Goal: Information Seeking & Learning: Learn about a topic

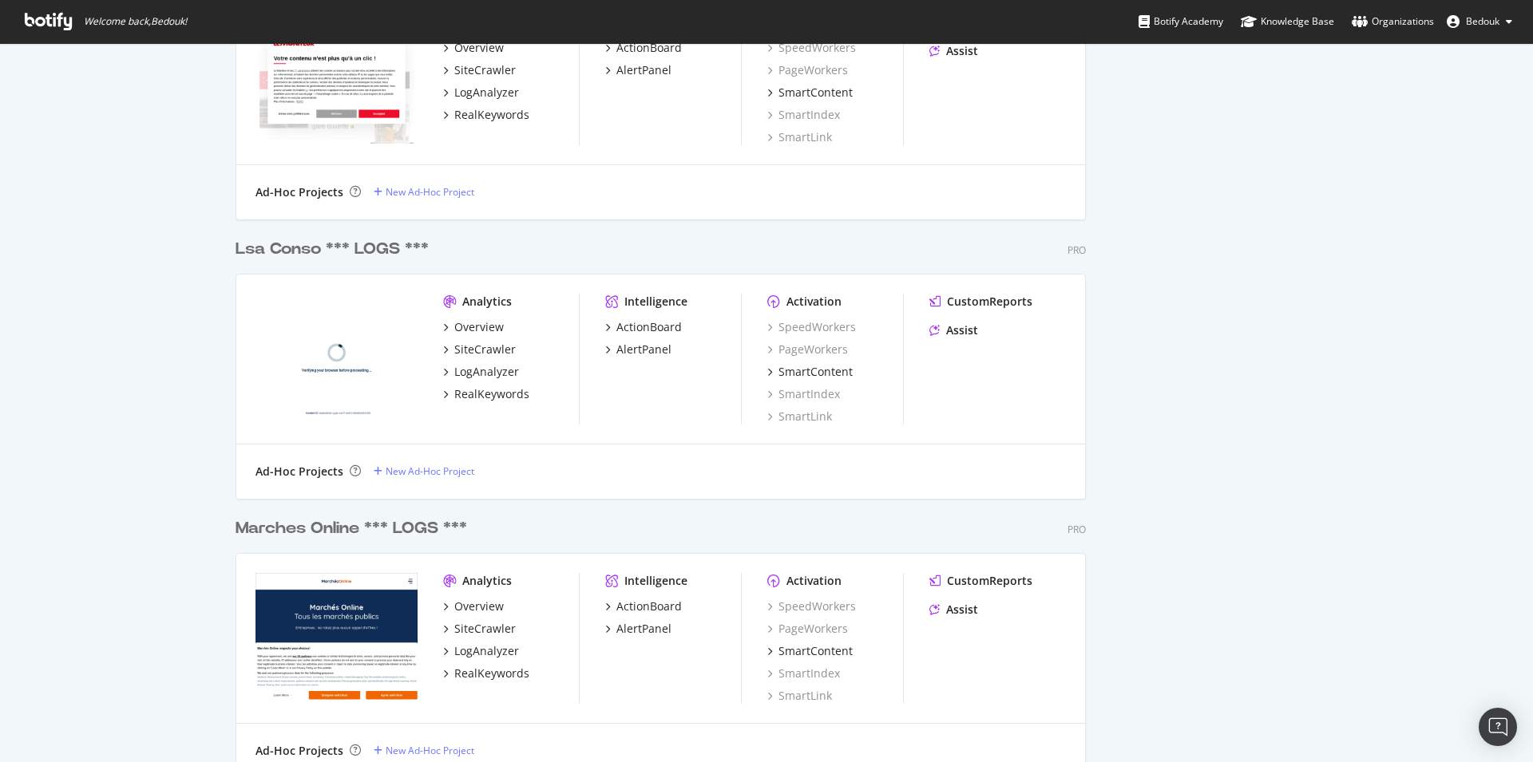
scroll to position [1955, 0]
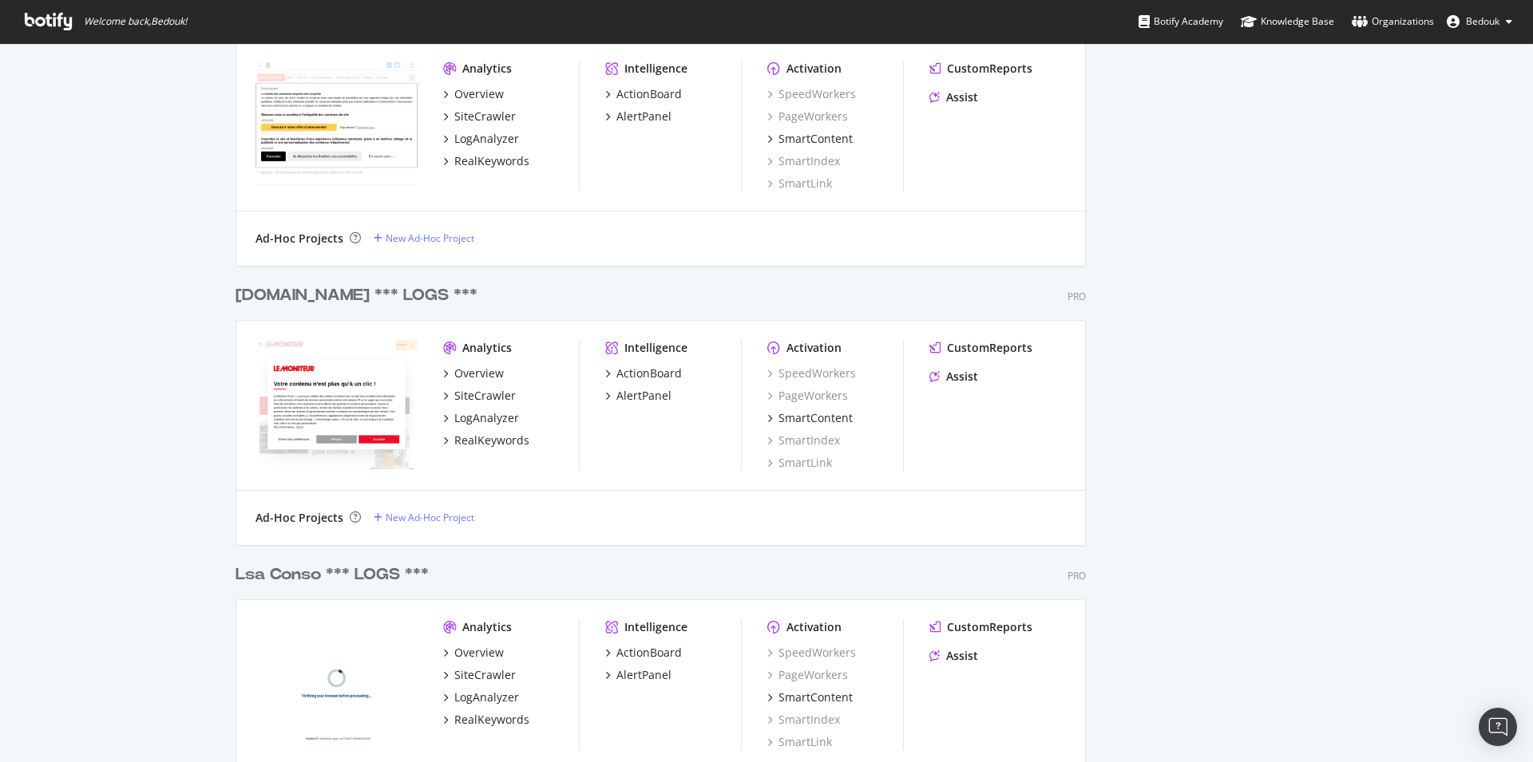
click at [52, 14] on icon at bounding box center [48, 22] width 47 height 18
click at [1489, 22] on span "Bedouk" at bounding box center [1483, 21] width 34 height 14
click at [1406, 267] on link "Log Out" at bounding box center [1447, 268] width 153 height 24
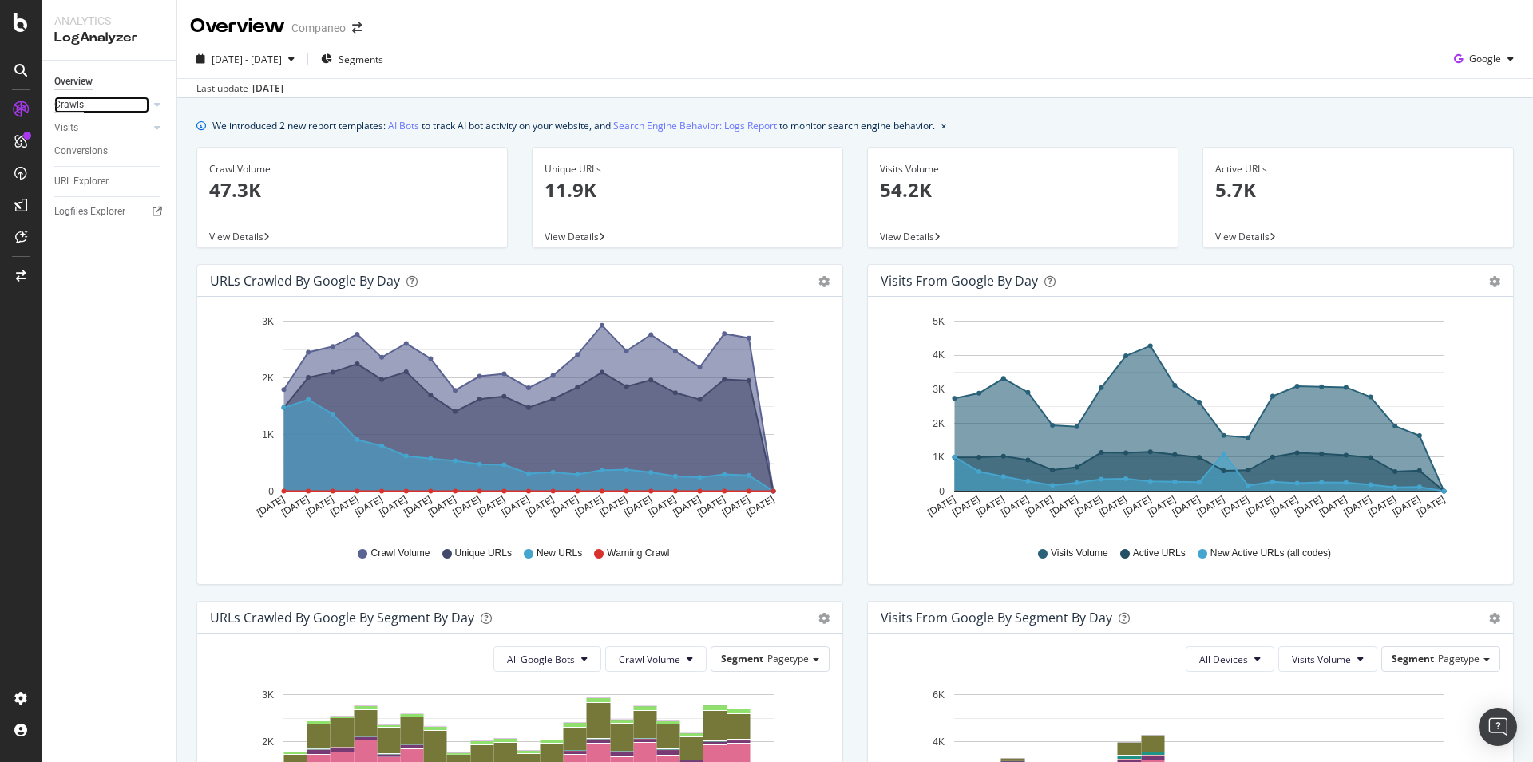
click at [69, 109] on div "Crawls" at bounding box center [69, 105] width 30 height 17
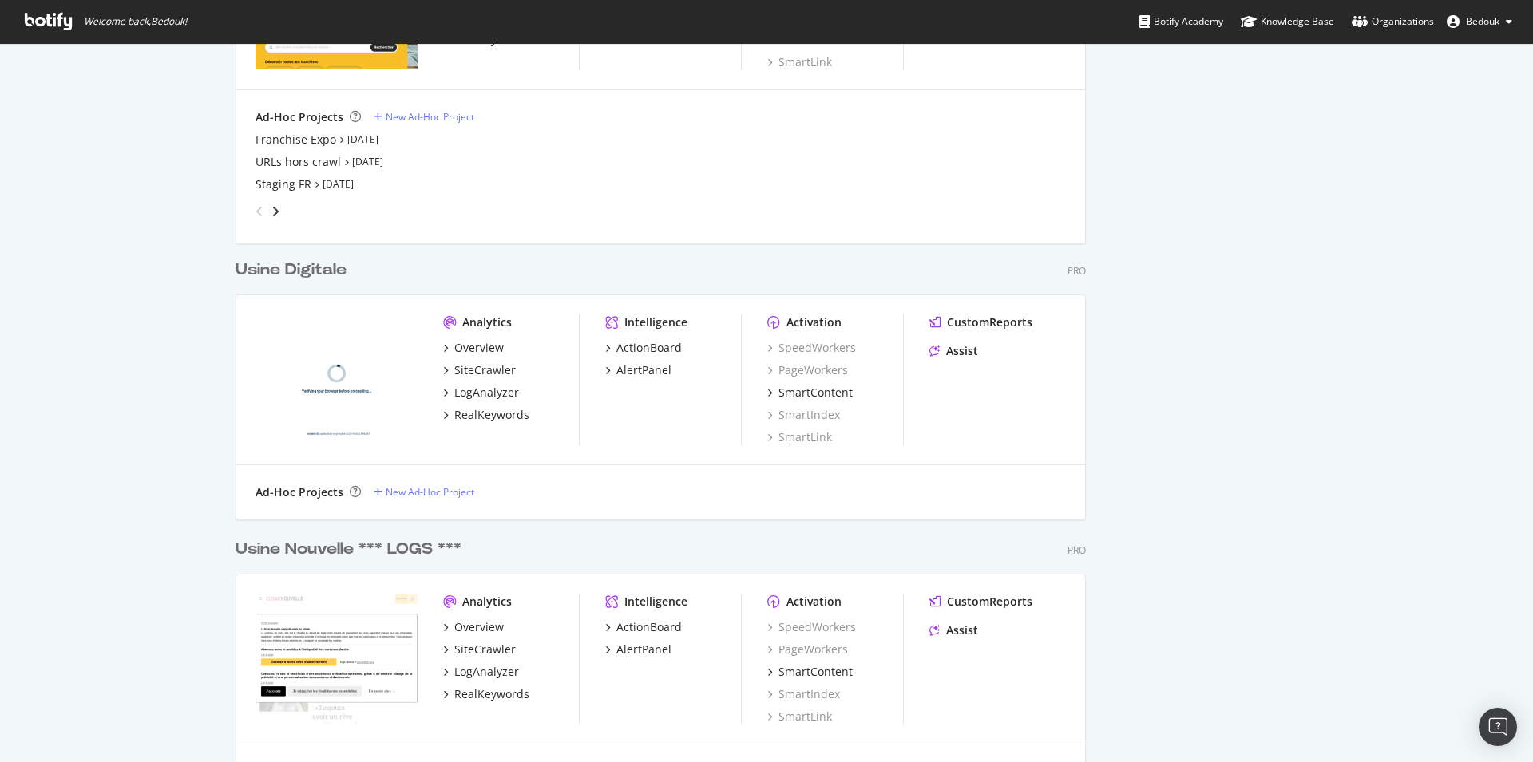
scroll to position [3909, 0]
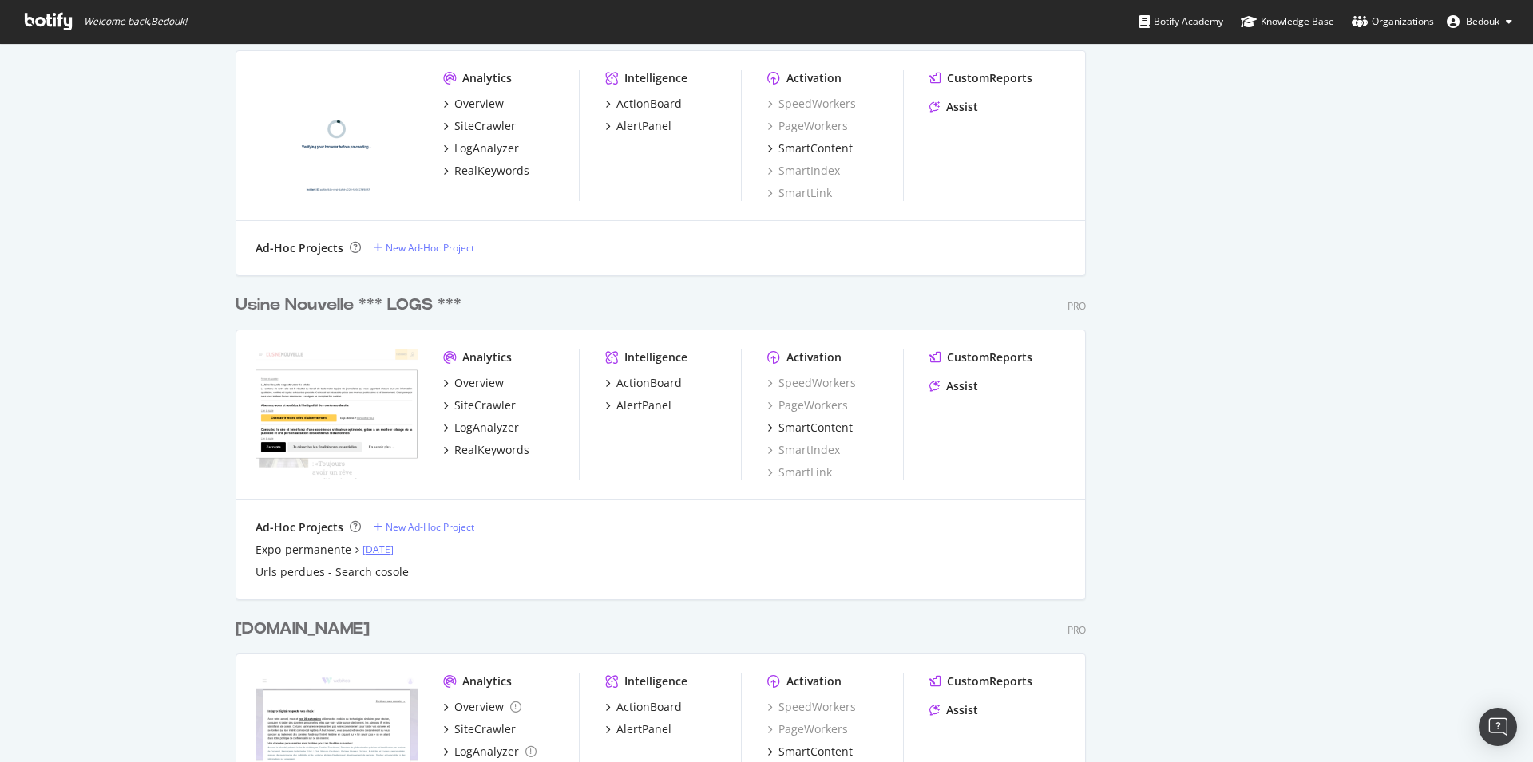
click at [372, 551] on link "[DATE]" at bounding box center [377, 550] width 31 height 14
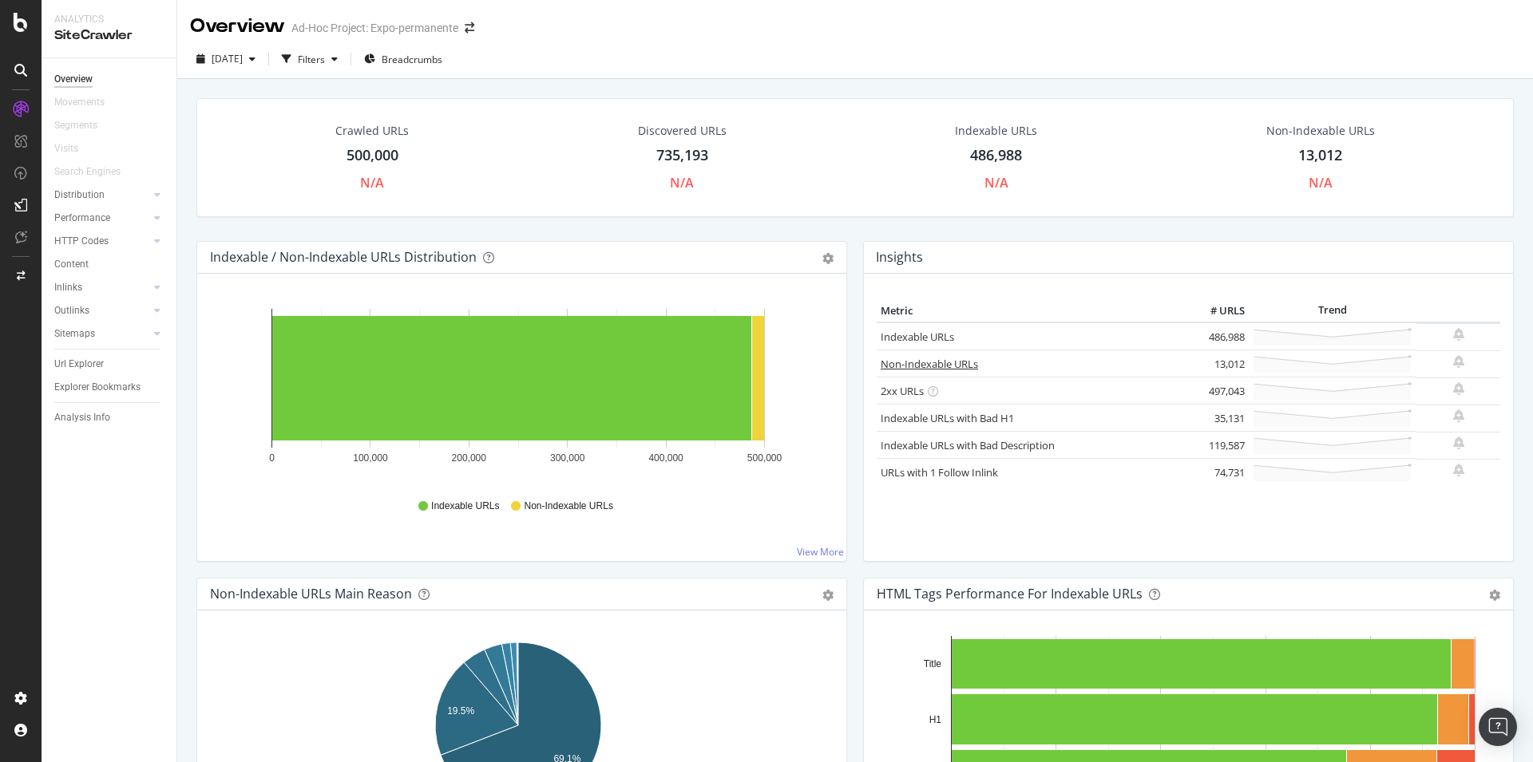
click at [929, 364] on link "Non-Indexable URLs" at bounding box center [929, 364] width 97 height 14
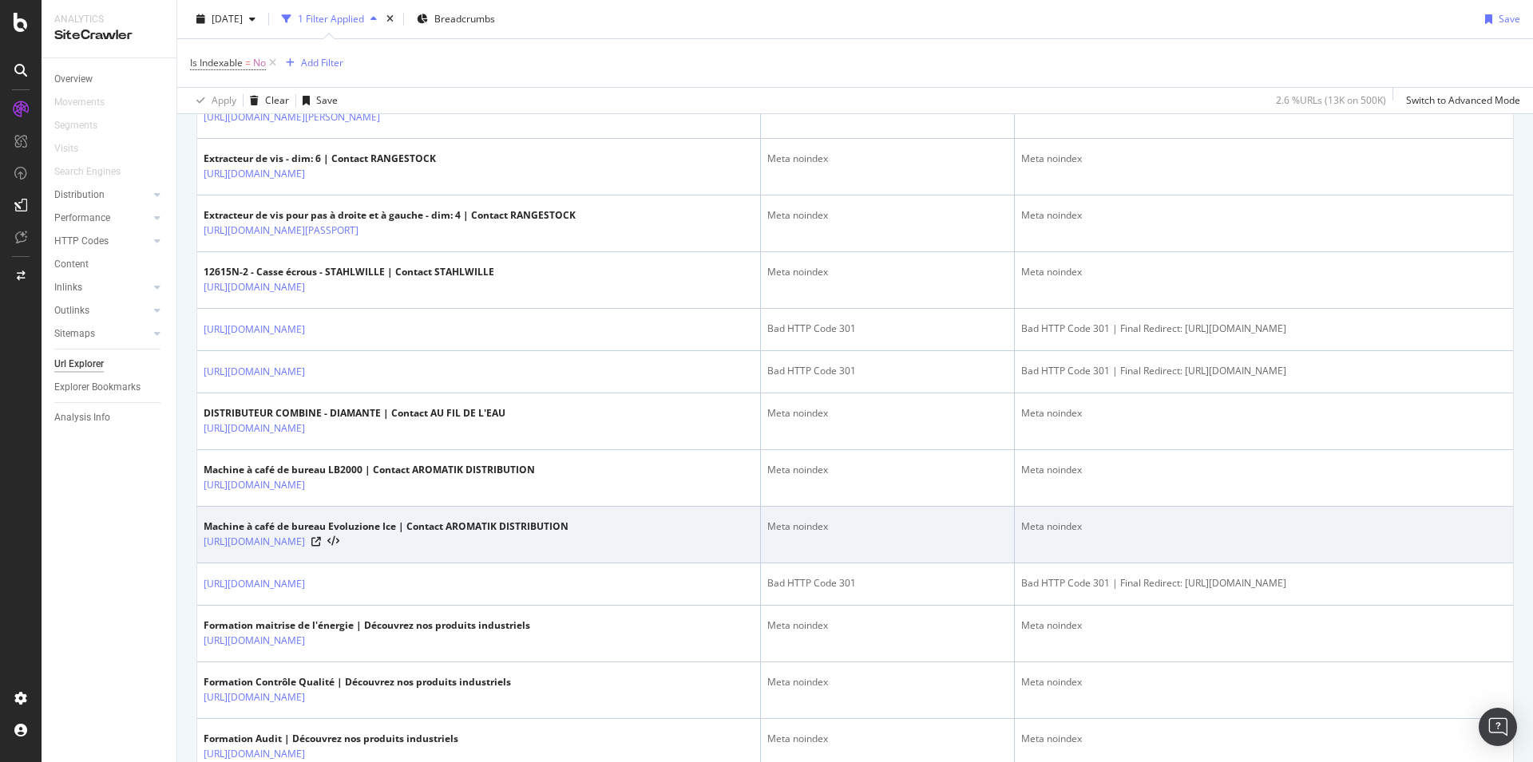
scroll to position [1547, 0]
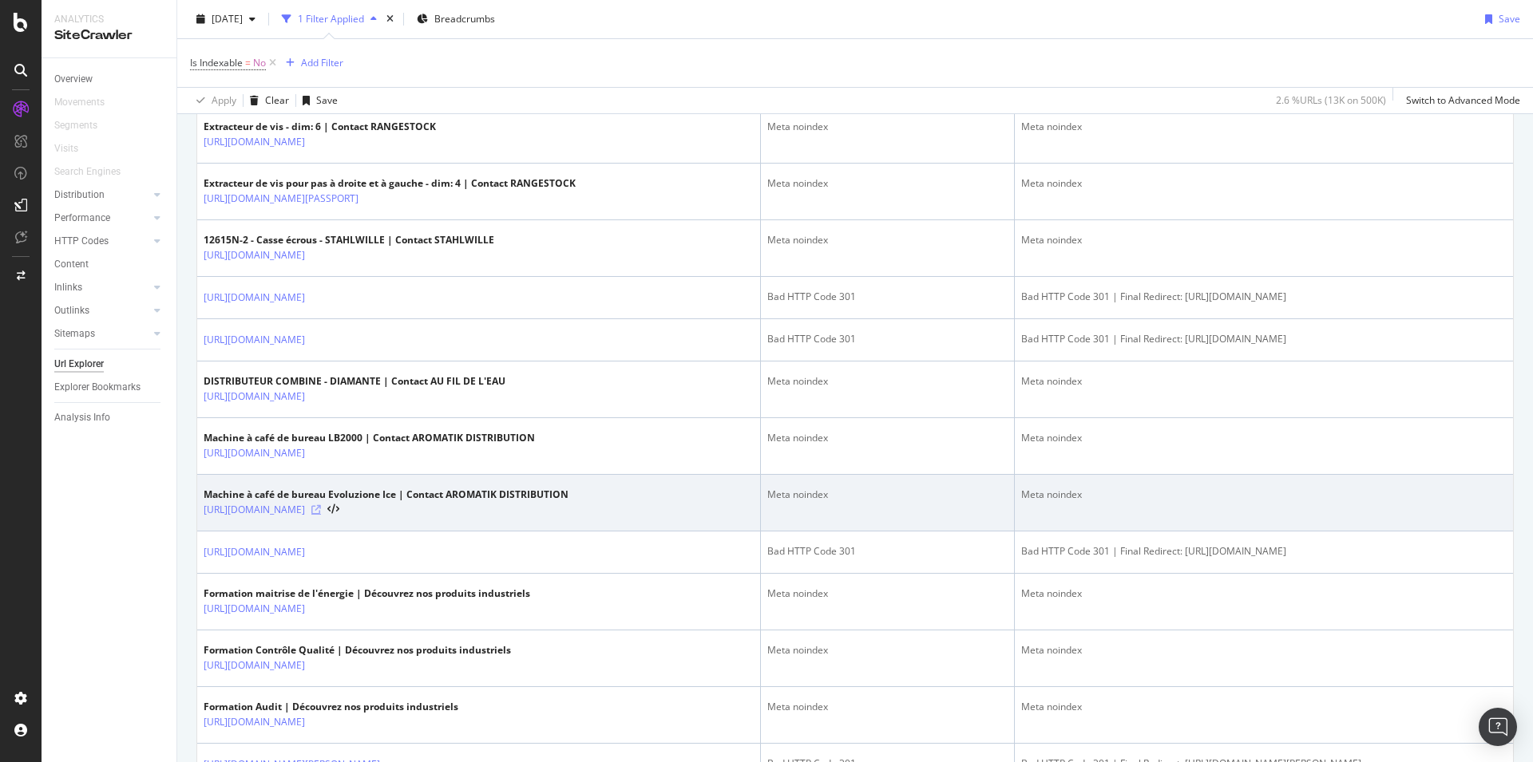
click at [321, 515] on icon at bounding box center [316, 510] width 10 height 10
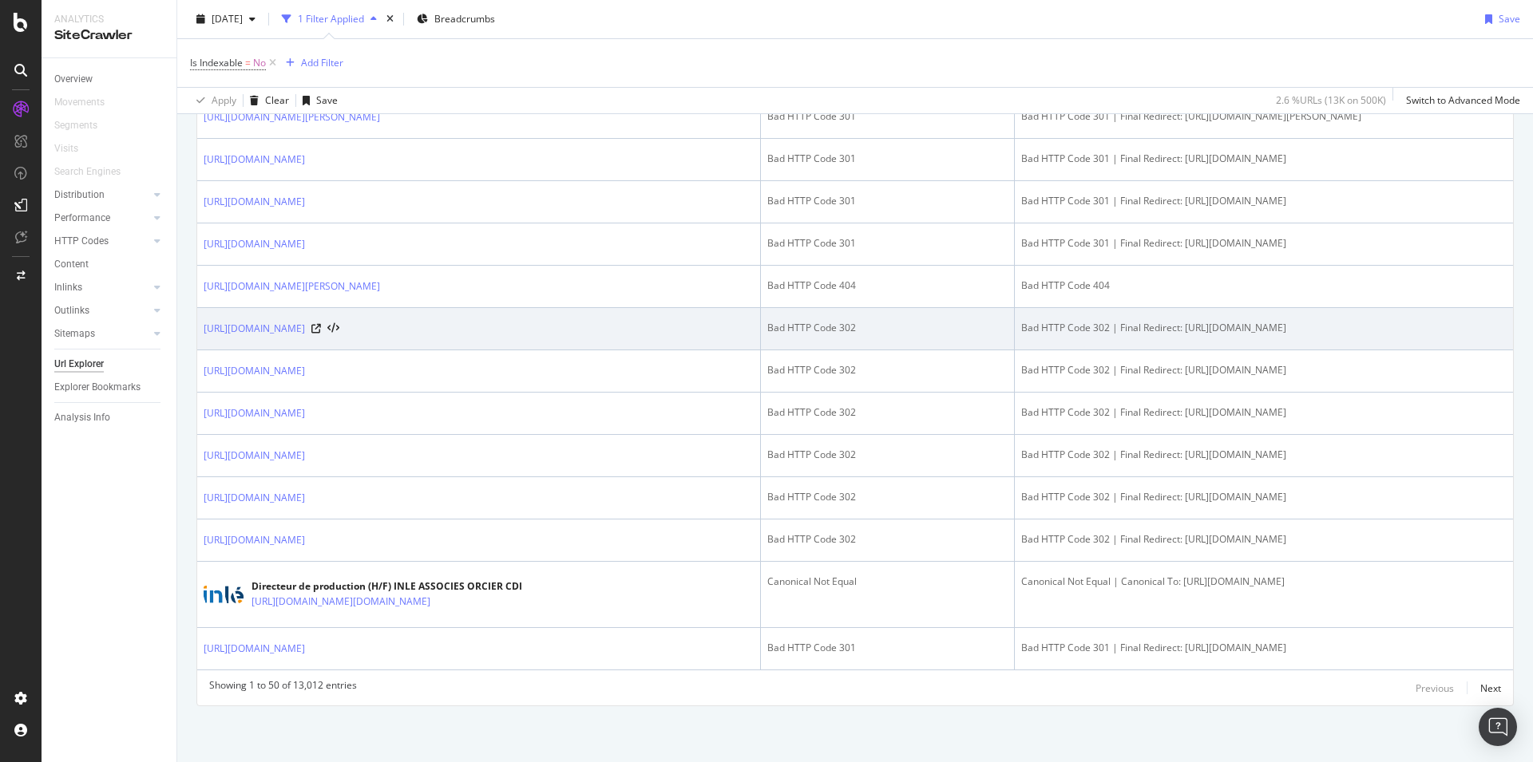
scroll to position [2303, 0]
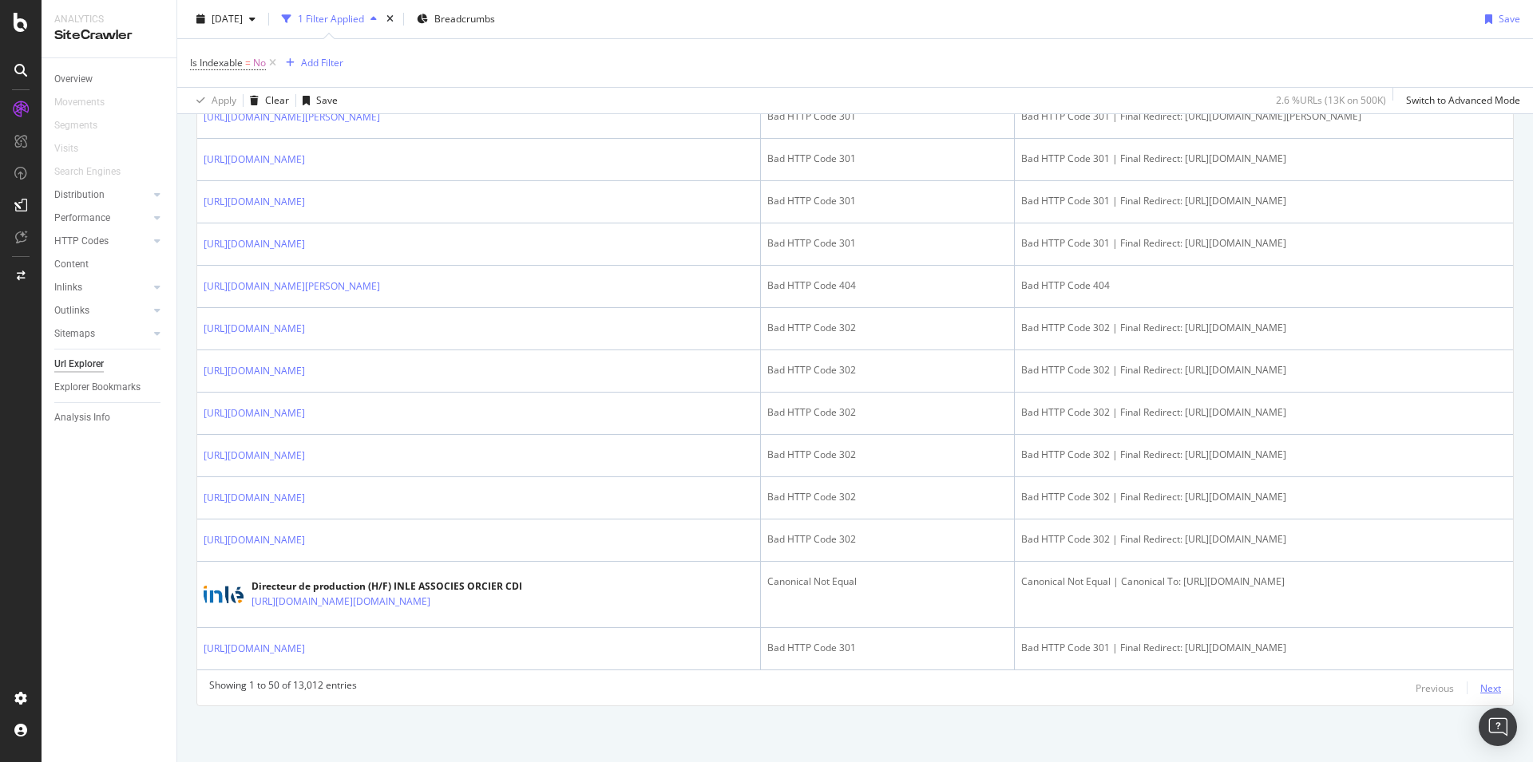
click at [1480, 695] on div "Next" at bounding box center [1490, 688] width 21 height 18
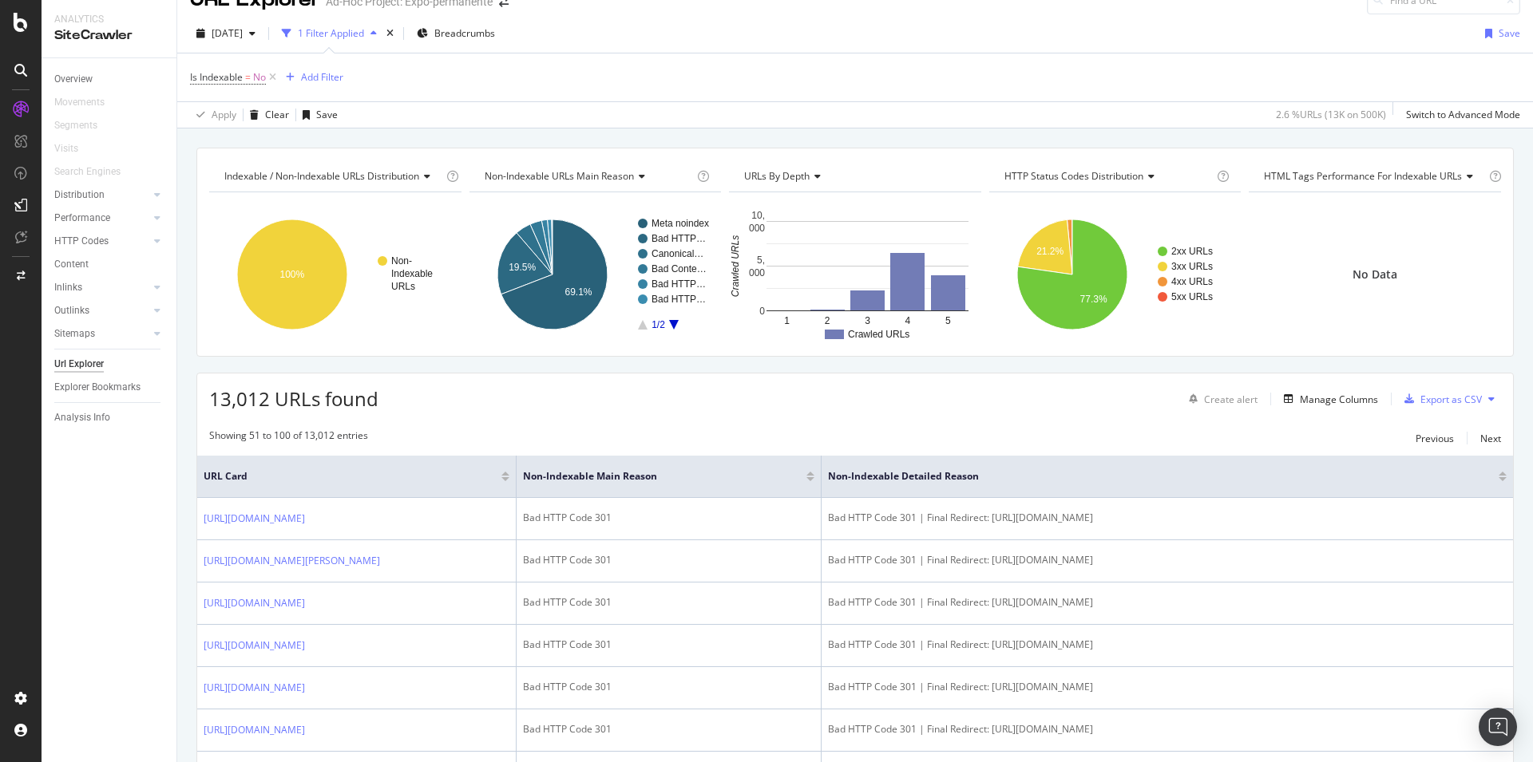
scroll to position [0, 0]
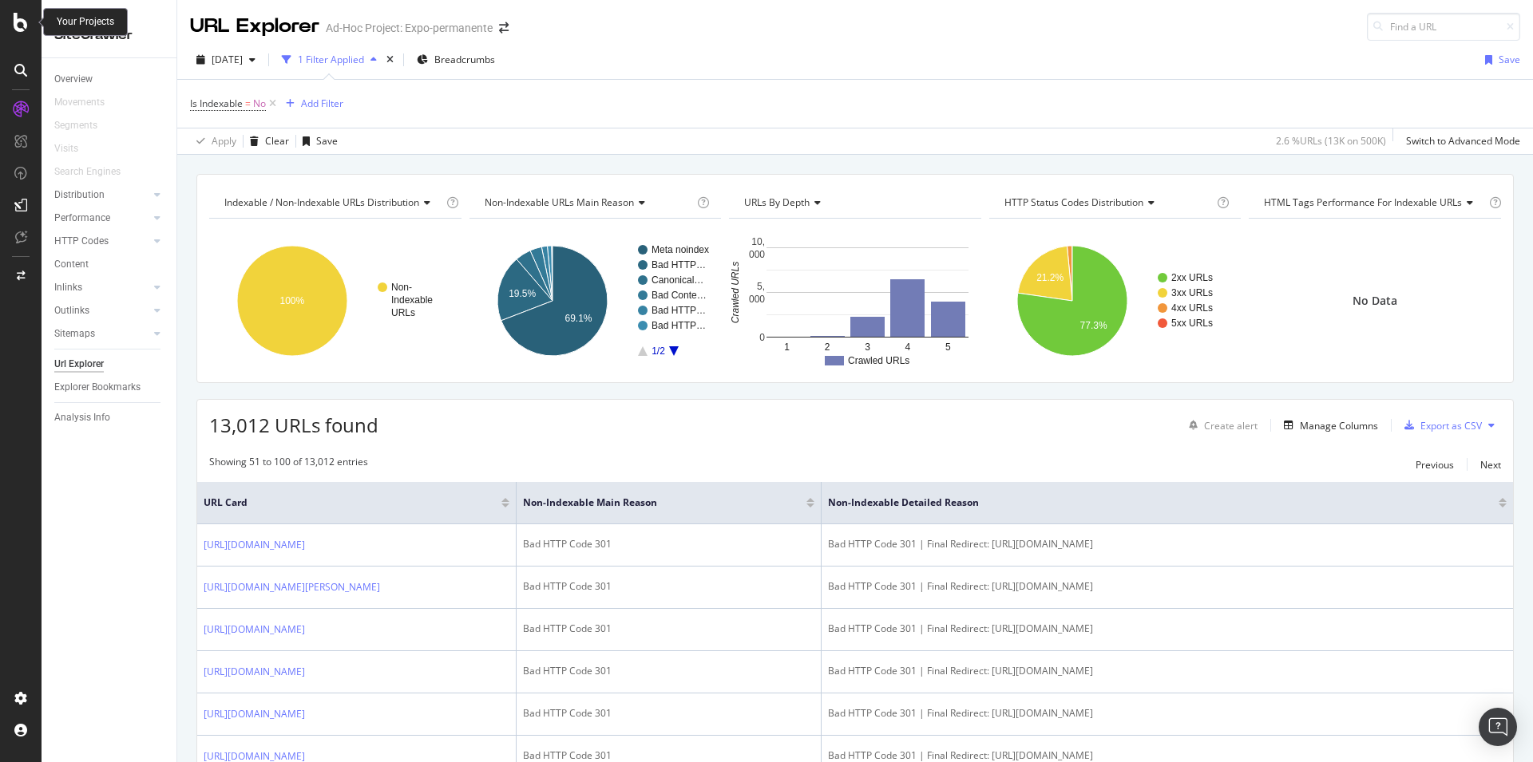
click at [21, 29] on icon at bounding box center [21, 22] width 14 height 19
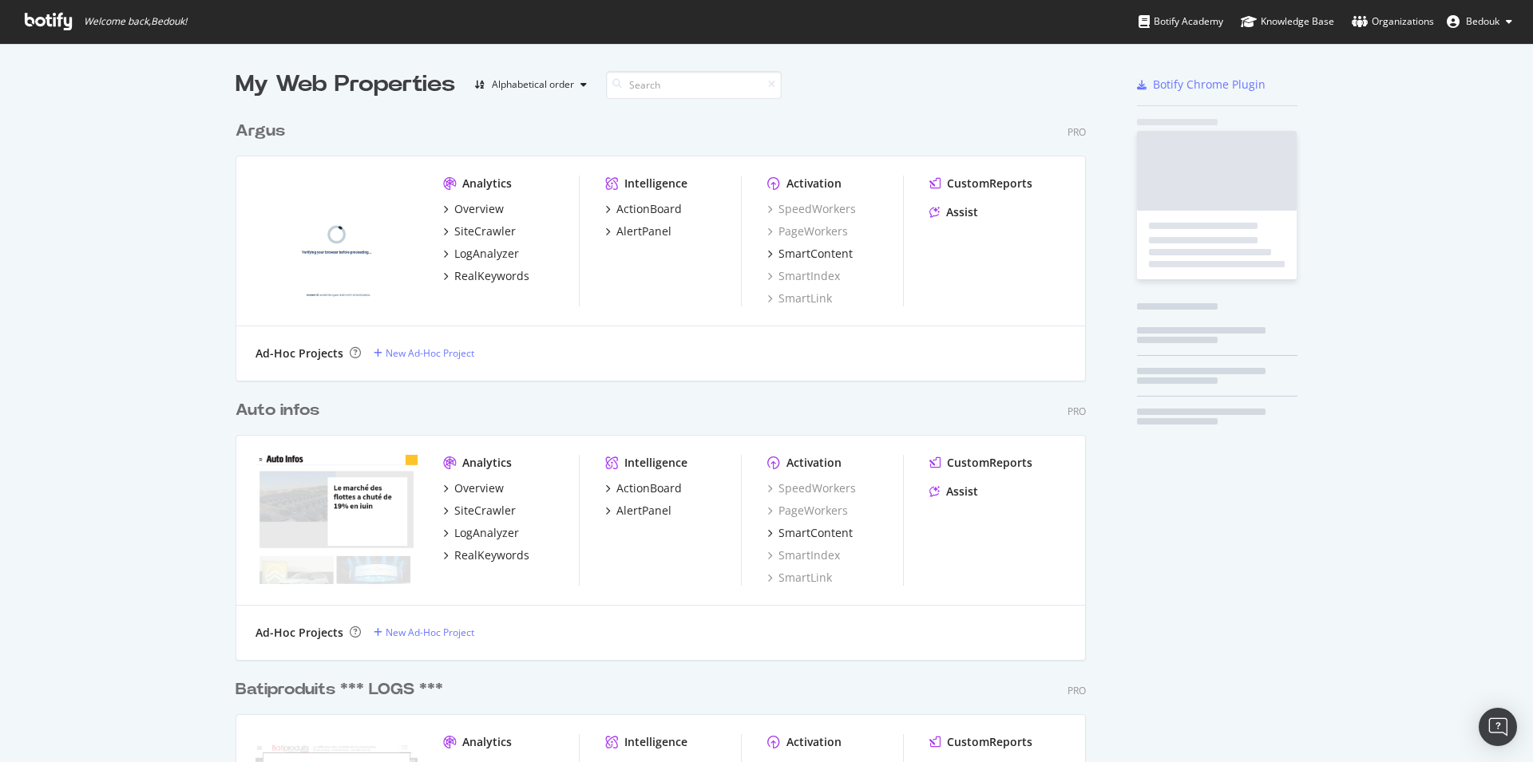
scroll to position [749, 1506]
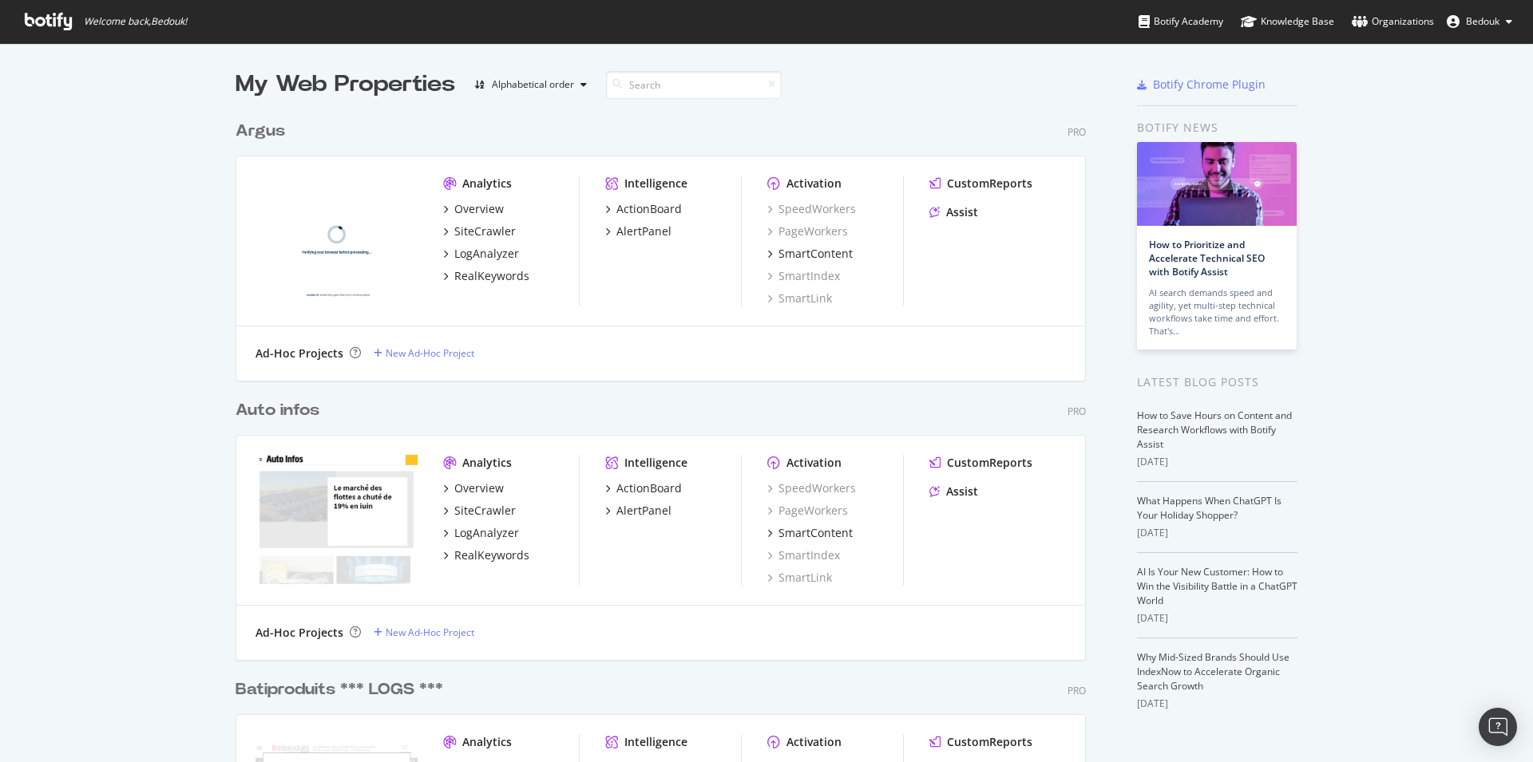
click at [1474, 29] on button "Bedouk" at bounding box center [1479, 22] width 91 height 26
click at [1424, 267] on span "Log Out" at bounding box center [1433, 268] width 34 height 14
